Goal: Find specific page/section: Find specific page/section

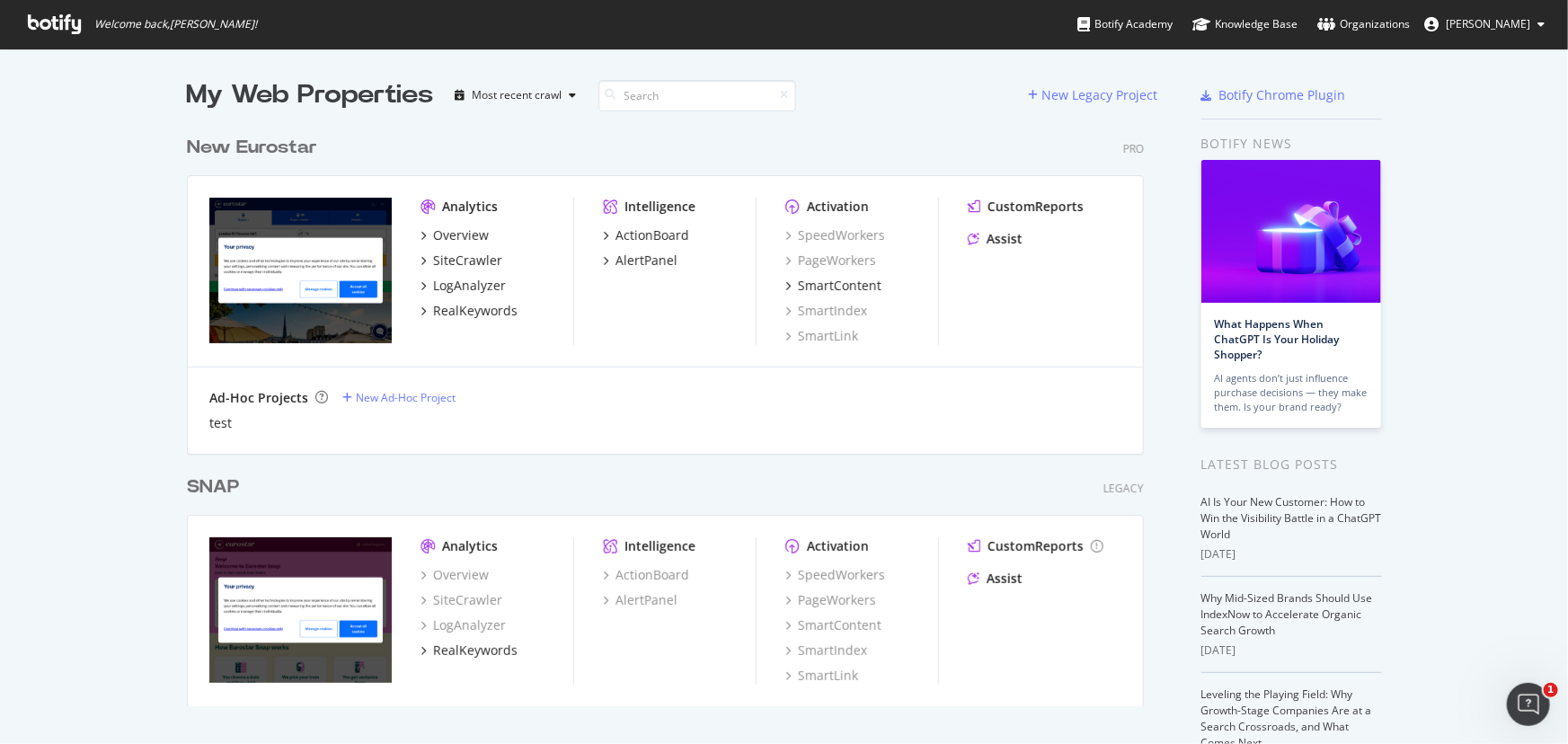
click at [268, 153] on div "New Eurostar" at bounding box center [252, 148] width 130 height 26
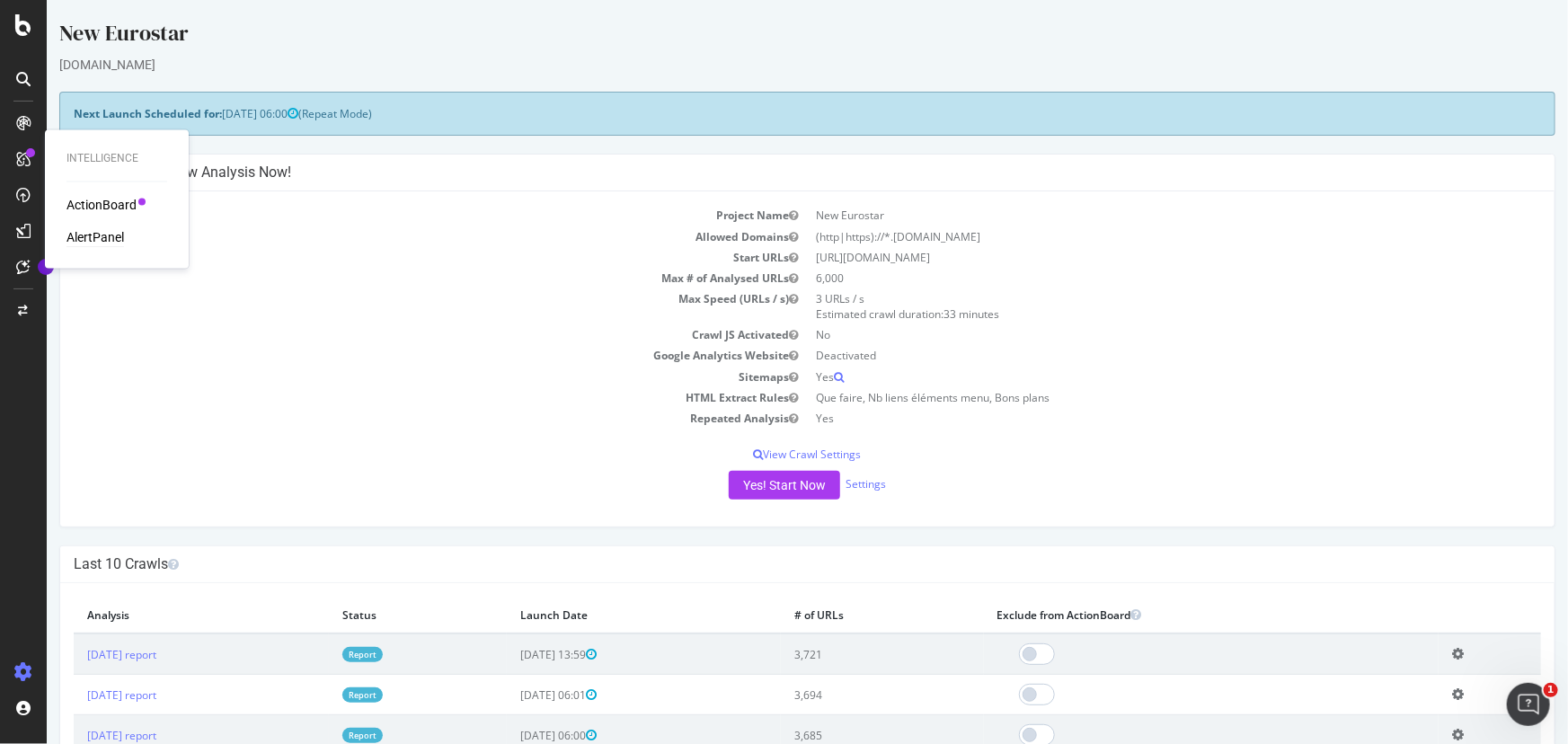
click at [90, 237] on div "AlertPanel" at bounding box center [96, 238] width 58 height 18
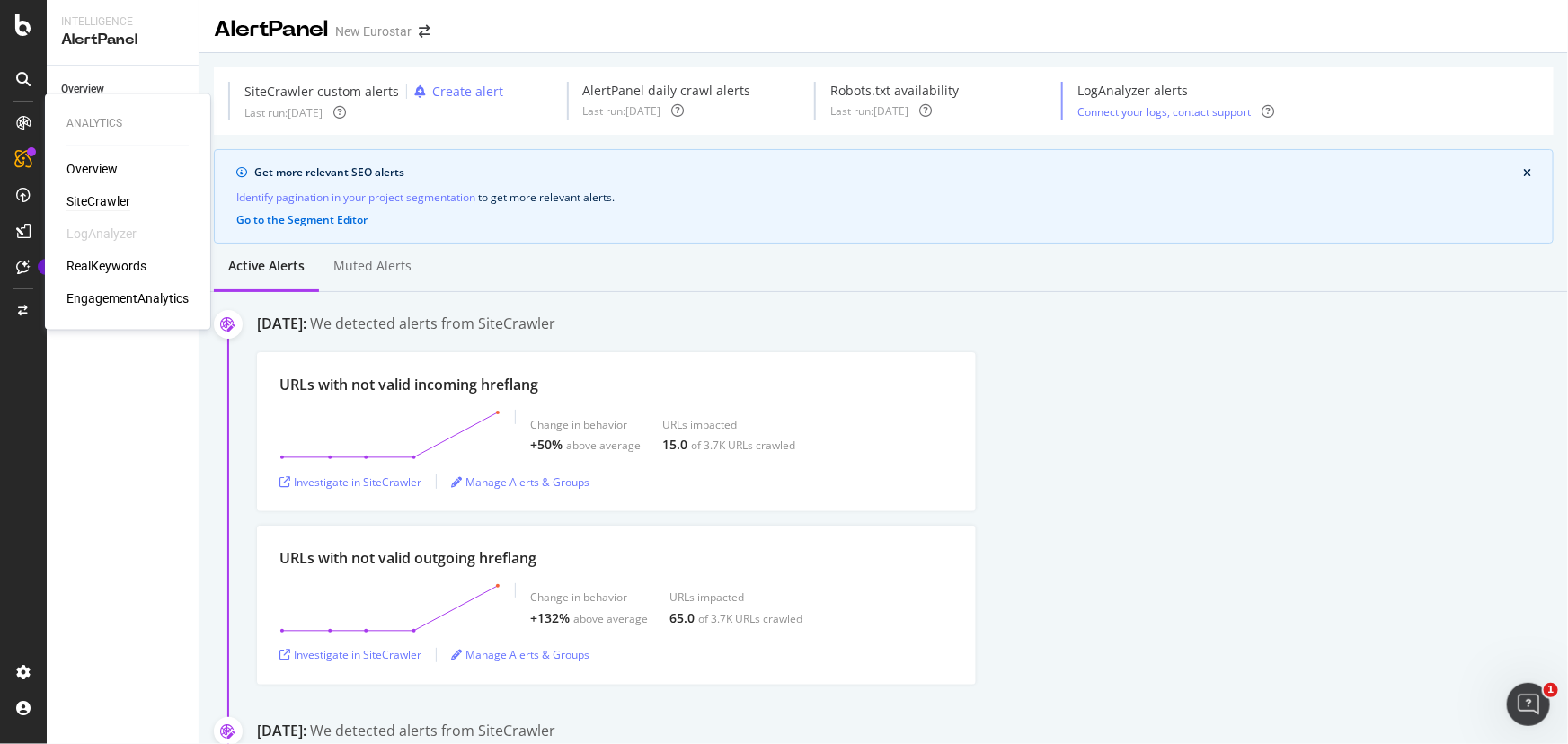
click at [99, 197] on div "SiteCrawler" at bounding box center [98, 202] width 64 height 18
